Goal: Task Accomplishment & Management: Manage account settings

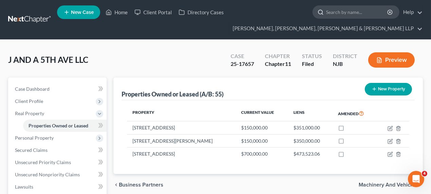
click at [334, 10] on input "search" at bounding box center [357, 12] width 62 height 13
type input "[PERSON_NAME]"
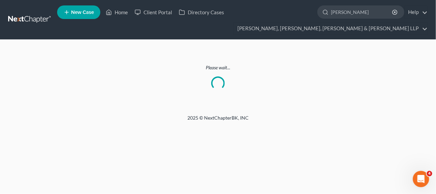
click at [343, 20] on ul "New Case Home Client Portal Directory Cases anwar - No Result - See all results…" at bounding box center [242, 19] width 371 height 33
click at [352, 15] on input "[PERSON_NAME]" at bounding box center [362, 12] width 62 height 13
click at [346, 15] on input "[PERSON_NAME]" at bounding box center [362, 12] width 62 height 13
click at [360, 14] on input "[PERSON_NAME]" at bounding box center [362, 12] width 62 height 13
click at [8, 9] on nav "Home New Case Client Portal Directory Cases Scura Wigfield, Heyer, Stevens & Ca…" at bounding box center [218, 19] width 436 height 39
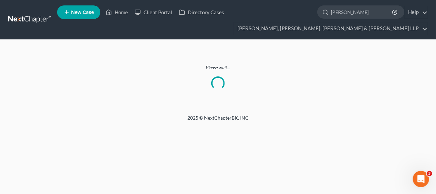
click at [13, 18] on link at bounding box center [30, 20] width 44 height 12
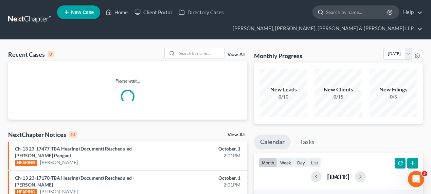
click at [349, 15] on input "search" at bounding box center [357, 12] width 62 height 13
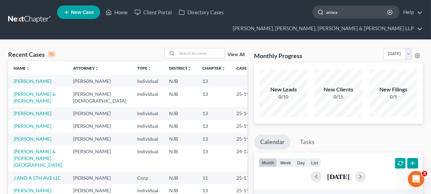
type input "[PERSON_NAME]"
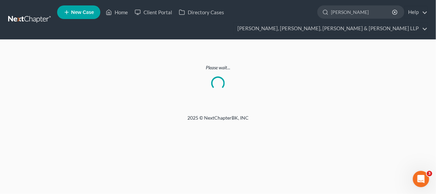
click at [45, 14] on link at bounding box center [30, 20] width 44 height 12
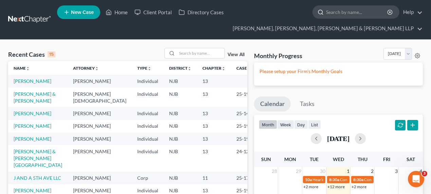
click at [343, 7] on input "search" at bounding box center [357, 12] width 62 height 13
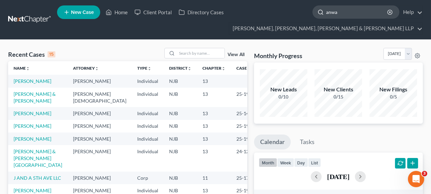
type input "[PERSON_NAME]"
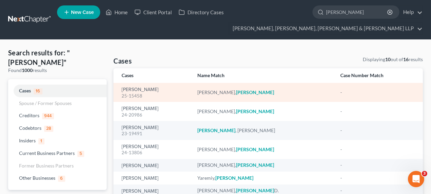
click at [141, 86] on div "Zakkour, Anwar 25-15458" at bounding box center [154, 92] width 65 height 13
click at [140, 87] on link "Zakkour, Anwar" at bounding box center [140, 89] width 37 height 5
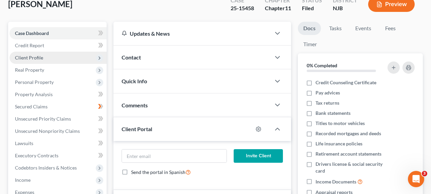
scroll to position [123, 0]
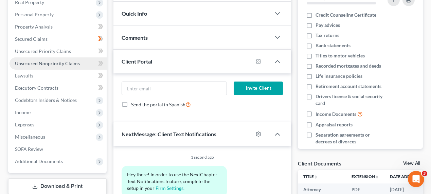
click at [67, 62] on span "Unsecured Nonpriority Claims" at bounding box center [47, 64] width 65 height 6
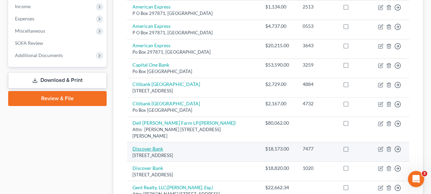
scroll to position [216, 0]
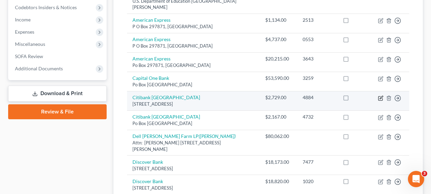
click at [383, 98] on icon "button" at bounding box center [380, 98] width 5 height 5
select select "14"
select select "2"
select select "0"
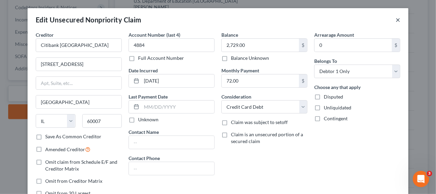
click at [395, 20] on button "×" at bounding box center [397, 20] width 5 height 8
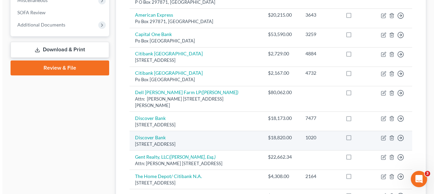
scroll to position [247, 0]
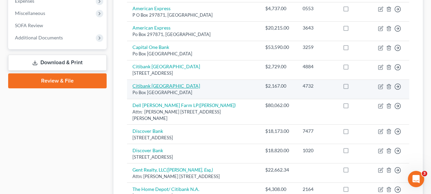
click at [169, 83] on link "Citibank North America" at bounding box center [167, 86] width 68 height 6
select select "48"
select select "2"
select select "0"
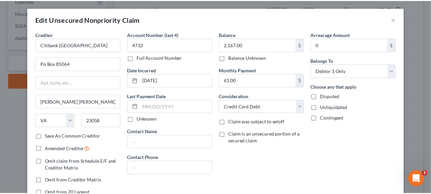
scroll to position [0, 0]
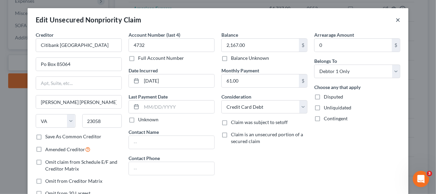
click at [395, 21] on button "×" at bounding box center [397, 20] width 5 height 8
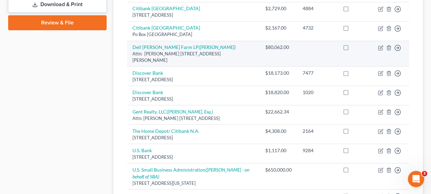
scroll to position [340, 0]
